Goal: Communication & Community: Participate in discussion

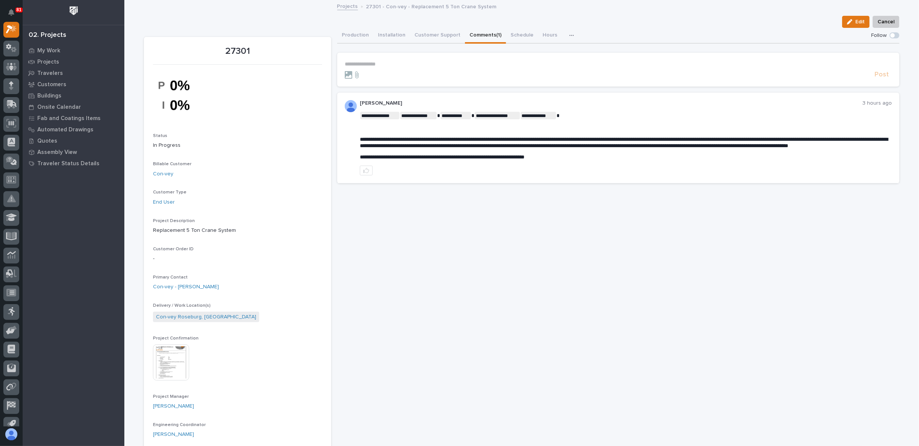
click at [890, 34] on span at bounding box center [892, 35] width 5 height 5
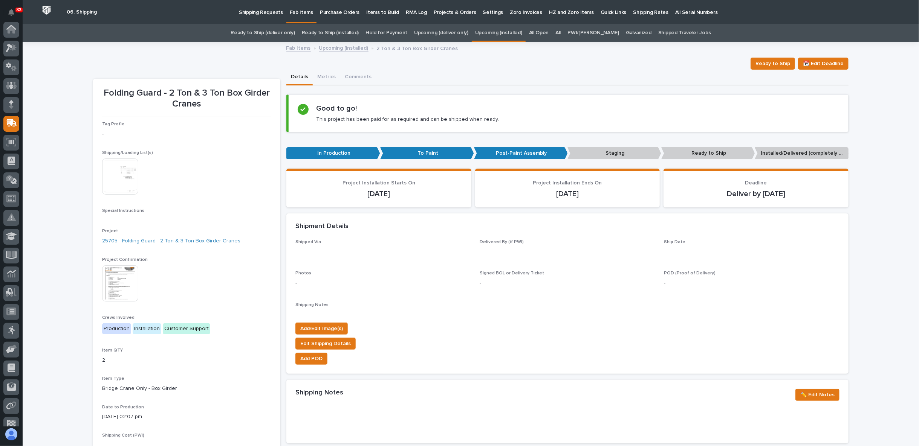
click at [561, 33] on link "All" at bounding box center [557, 33] width 5 height 18
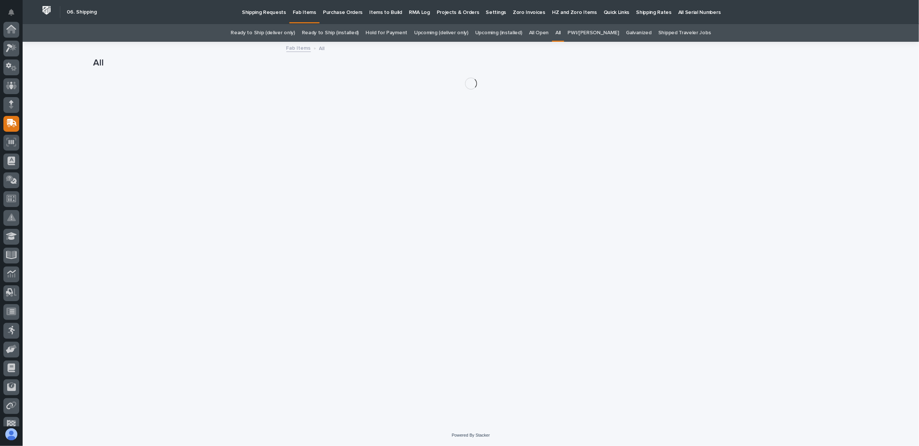
scroll to position [66, 0]
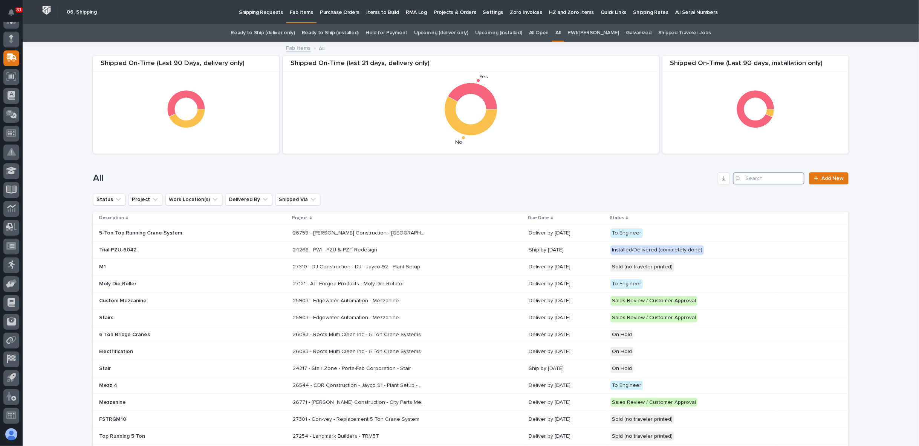
click at [751, 180] on input "Search" at bounding box center [769, 179] width 72 height 12
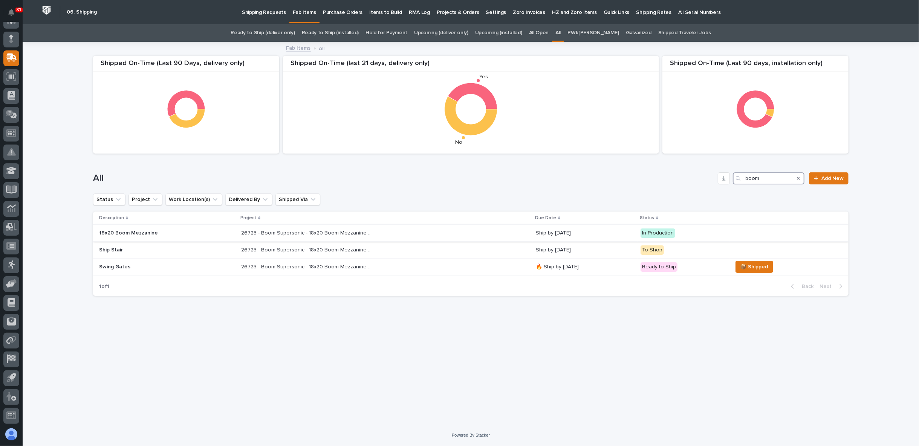
type input "boom"
click at [178, 234] on p "18x20 Boom Mezzanine" at bounding box center [165, 233] width 132 height 6
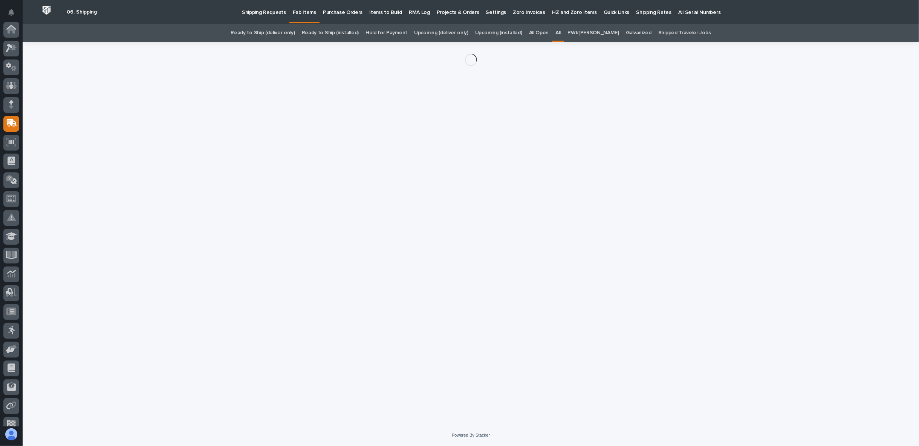
scroll to position [66, 0]
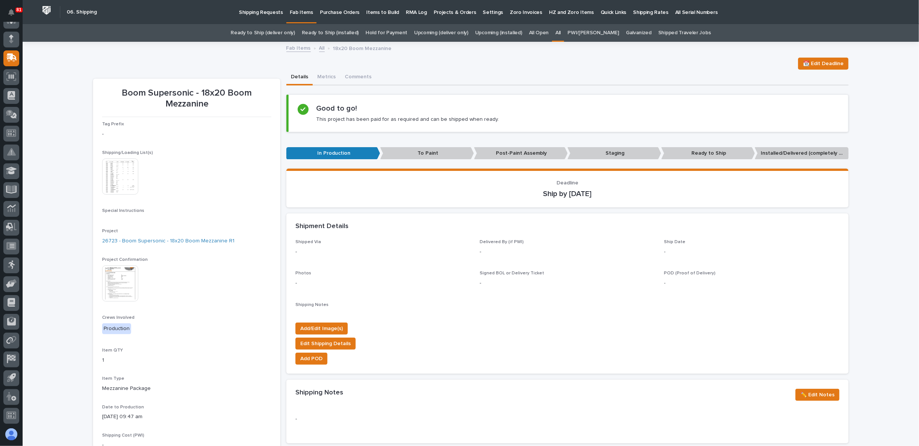
click at [61, 70] on div "Loading... Saving… Loading... Saving… Boom Supersonic - 18x20 Boom Mezzanine 📆 …" at bounding box center [471, 374] width 896 height 662
click at [115, 183] on img at bounding box center [120, 177] width 36 height 36
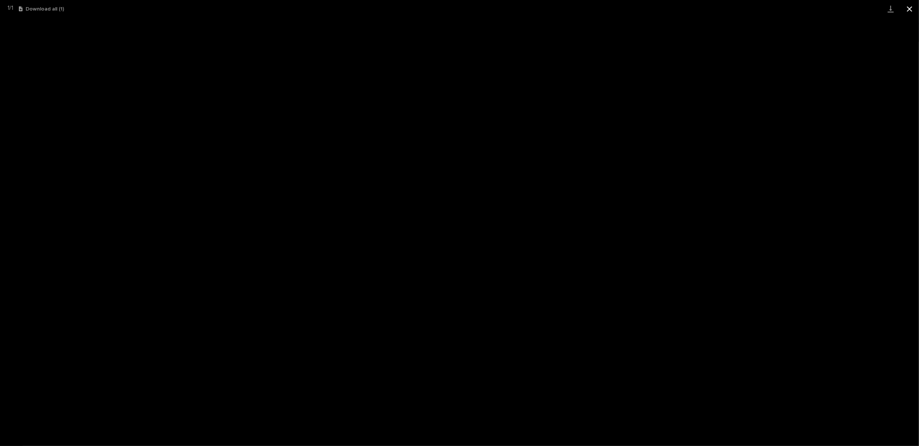
click at [908, 7] on button "Close gallery" at bounding box center [909, 9] width 19 height 18
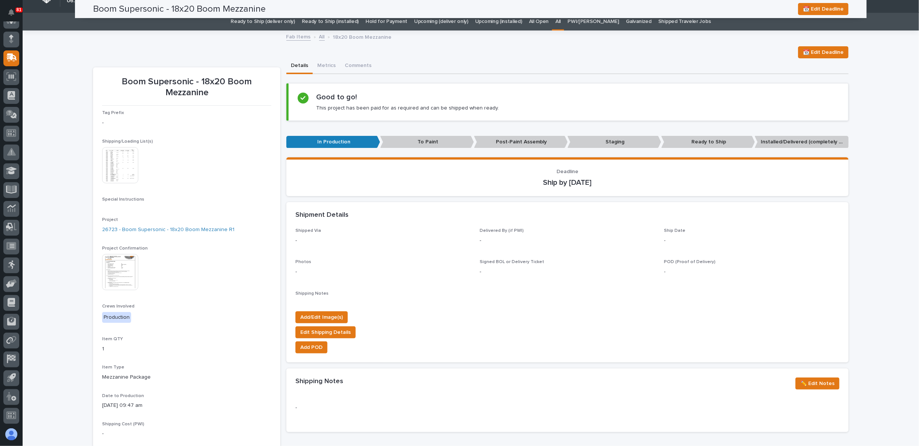
scroll to position [0, 0]
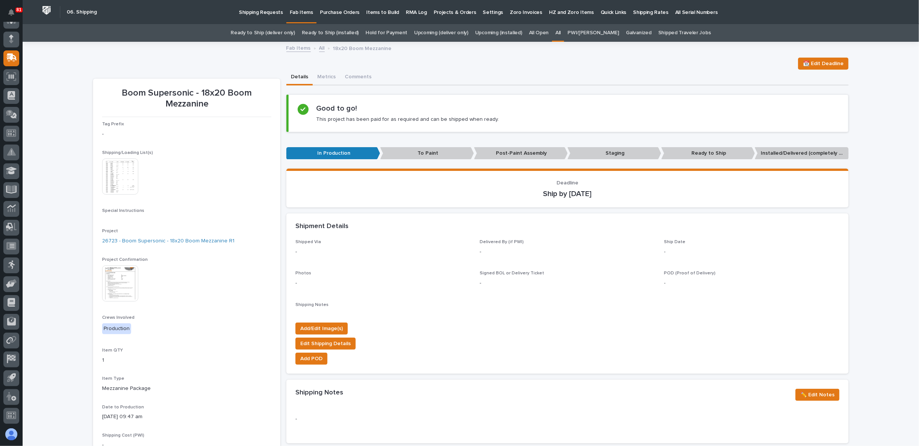
click at [561, 33] on link "All" at bounding box center [557, 33] width 5 height 18
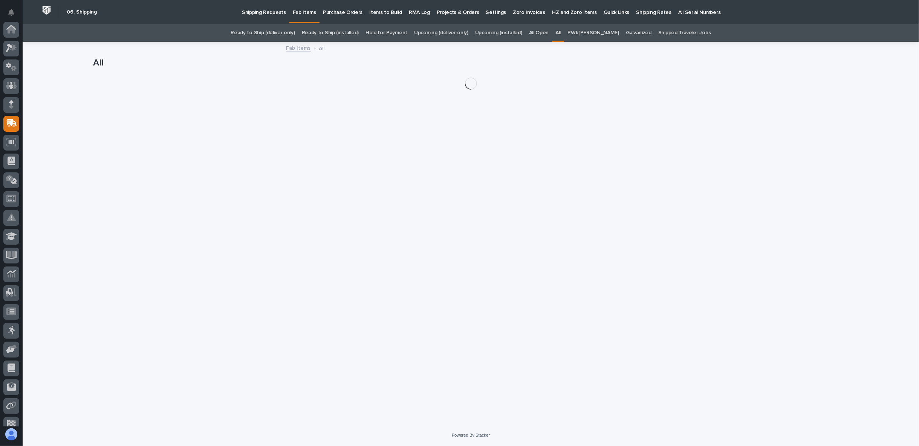
scroll to position [66, 0]
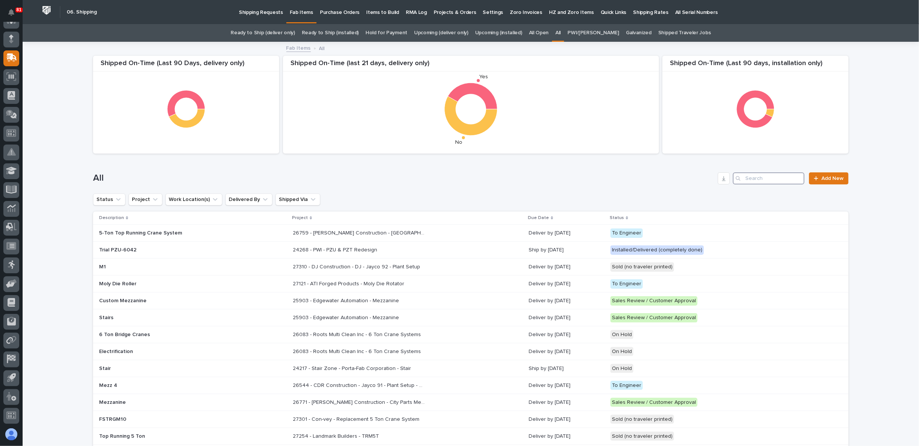
drag, startPoint x: 762, startPoint y: 178, endPoint x: 749, endPoint y: 178, distance: 13.6
click at [749, 178] on input "Search" at bounding box center [769, 179] width 72 height 12
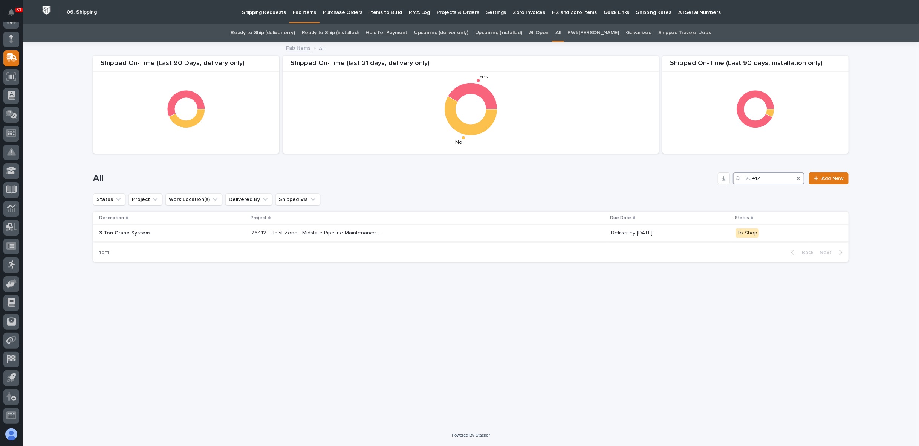
type input "26412"
click at [274, 229] on p "26412 - Hoist Zone - Midstate Pipeline Maintenance - 3 Ton Crane System" at bounding box center [317, 233] width 133 height 8
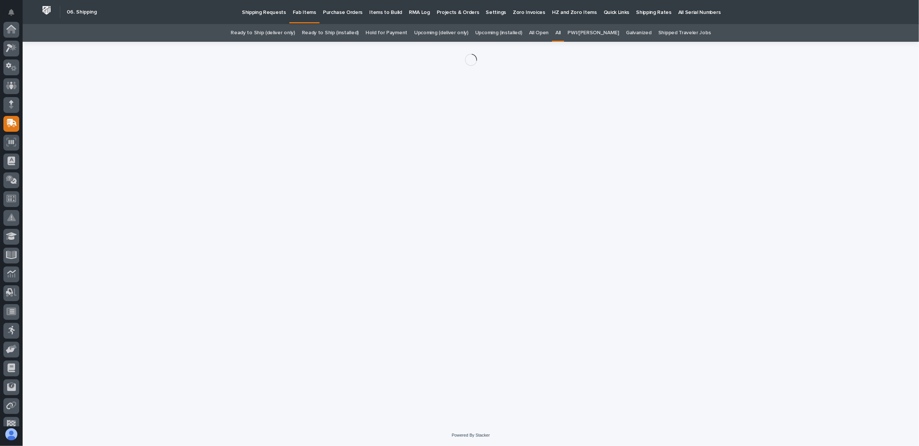
scroll to position [66, 0]
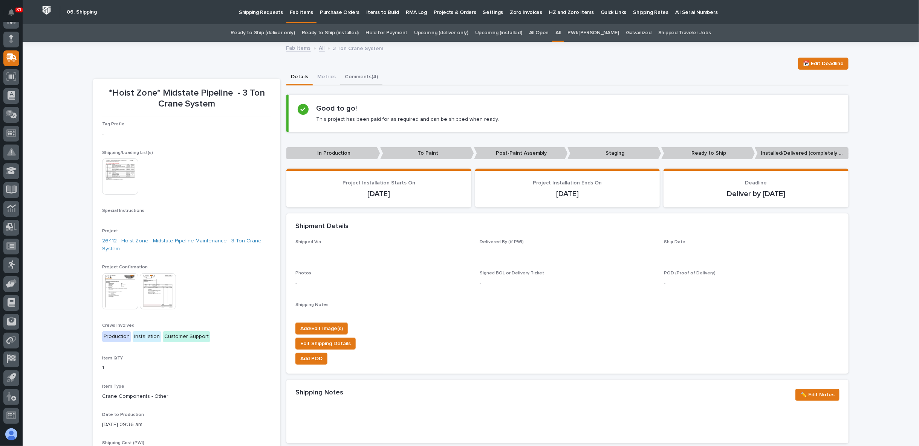
click at [341, 81] on button "Comments (4)" at bounding box center [361, 78] width 42 height 16
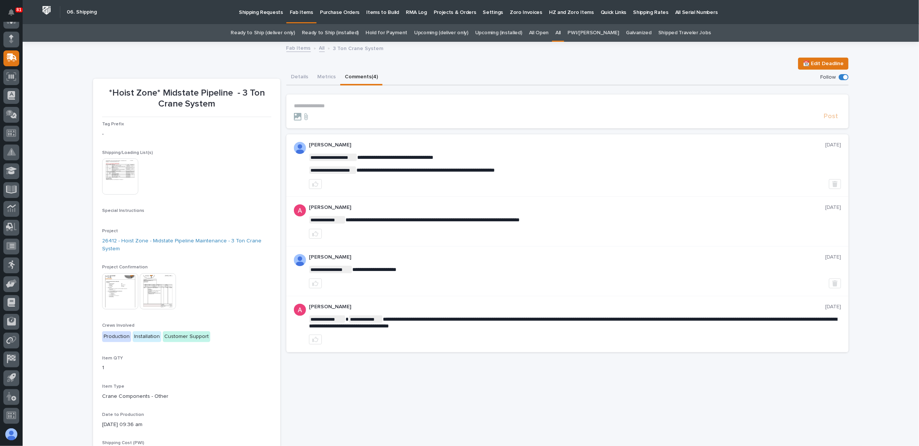
click at [313, 104] on p "**********" at bounding box center [567, 106] width 547 height 6
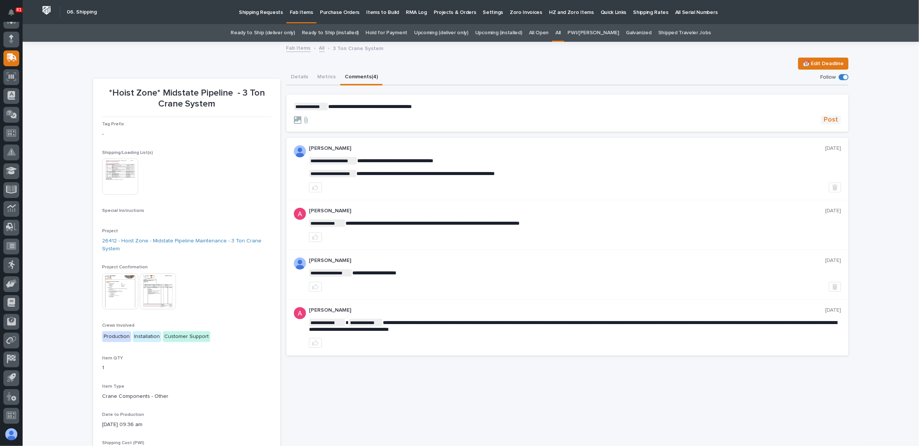
click at [827, 119] on span "Post" at bounding box center [831, 120] width 14 height 9
click at [295, 77] on button "Details" at bounding box center [299, 78] width 26 height 16
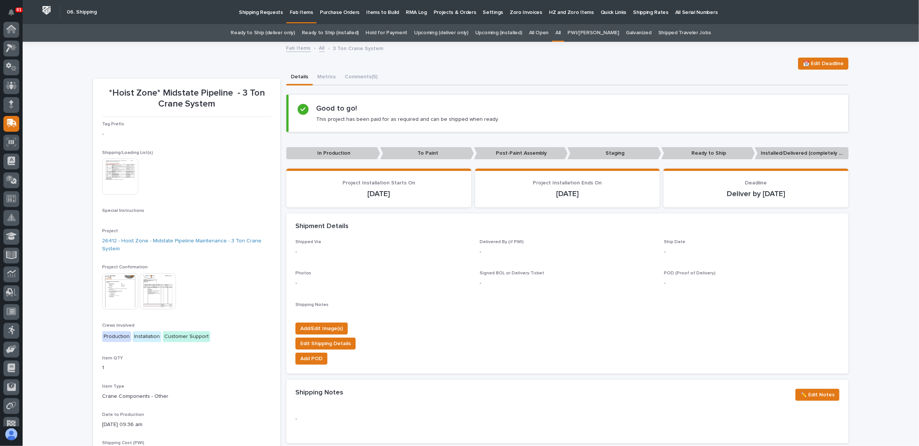
click at [116, 292] on img at bounding box center [120, 292] width 36 height 36
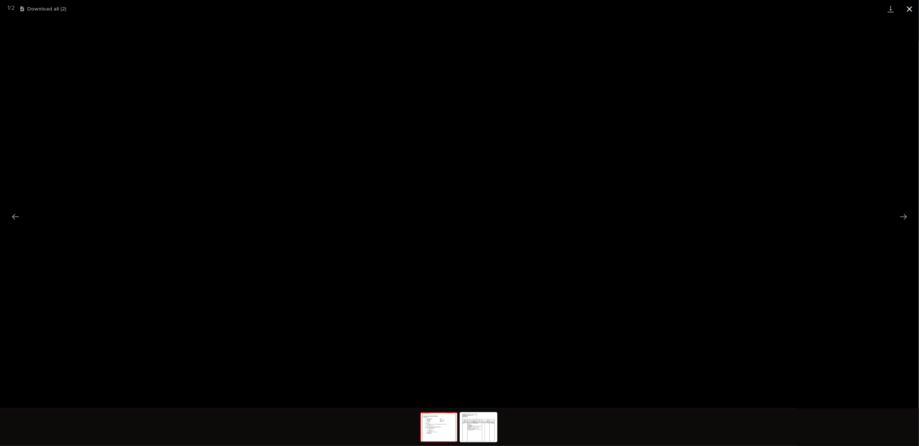
drag, startPoint x: 912, startPoint y: 5, endPoint x: 909, endPoint y: 11, distance: 5.9
click at [911, 7] on button "Close gallery" at bounding box center [909, 9] width 19 height 18
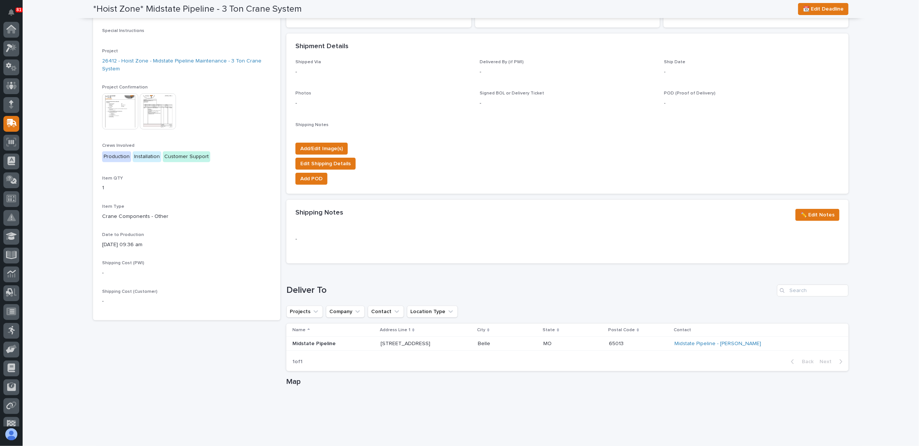
scroll to position [82, 0]
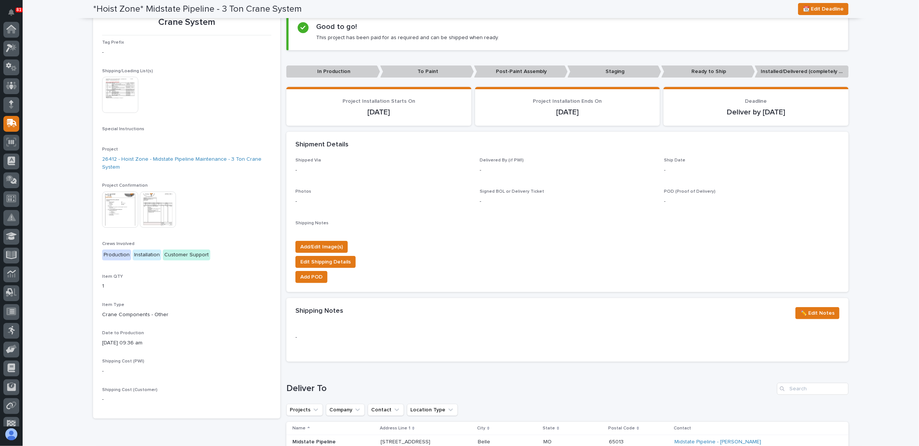
click at [117, 200] on img at bounding box center [120, 210] width 36 height 36
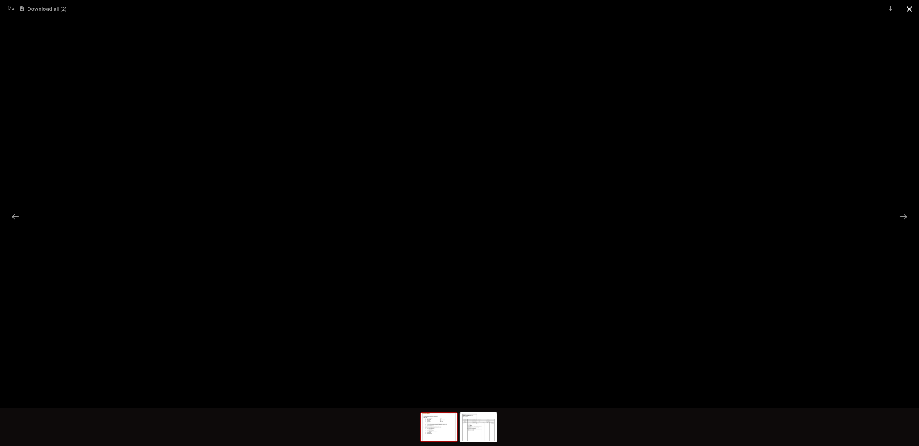
click at [904, 8] on button "Close gallery" at bounding box center [909, 9] width 19 height 18
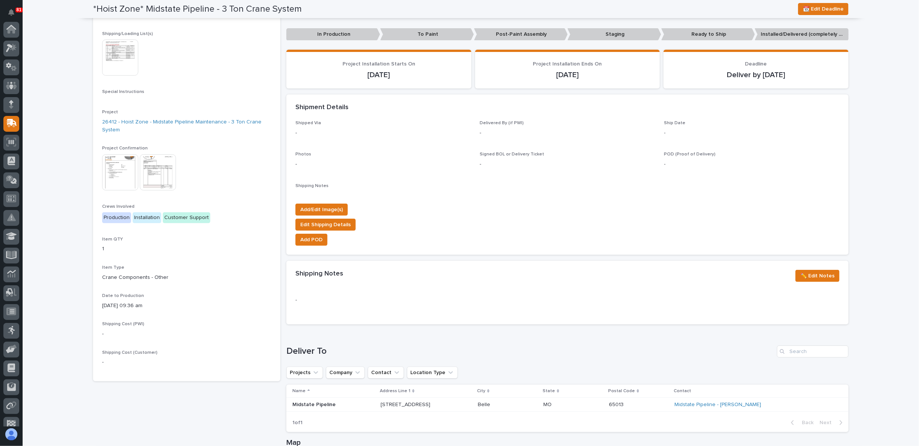
scroll to position [0, 0]
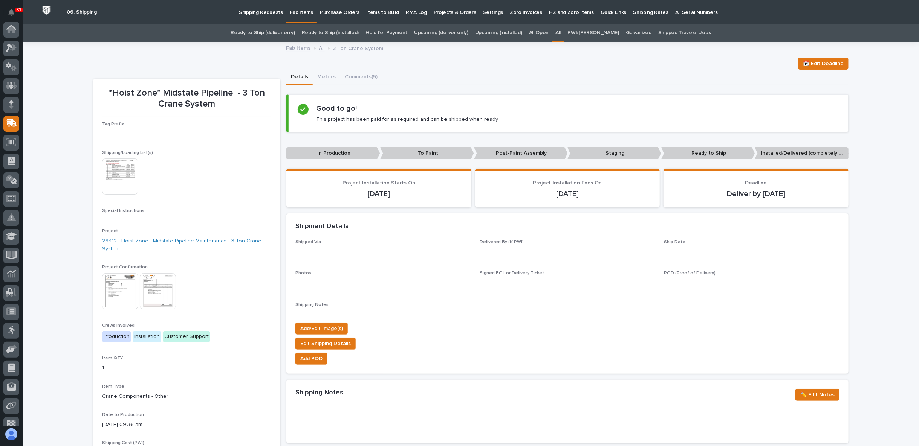
click at [123, 169] on img at bounding box center [120, 177] width 36 height 36
